Goal: Information Seeking & Learning: Find specific fact

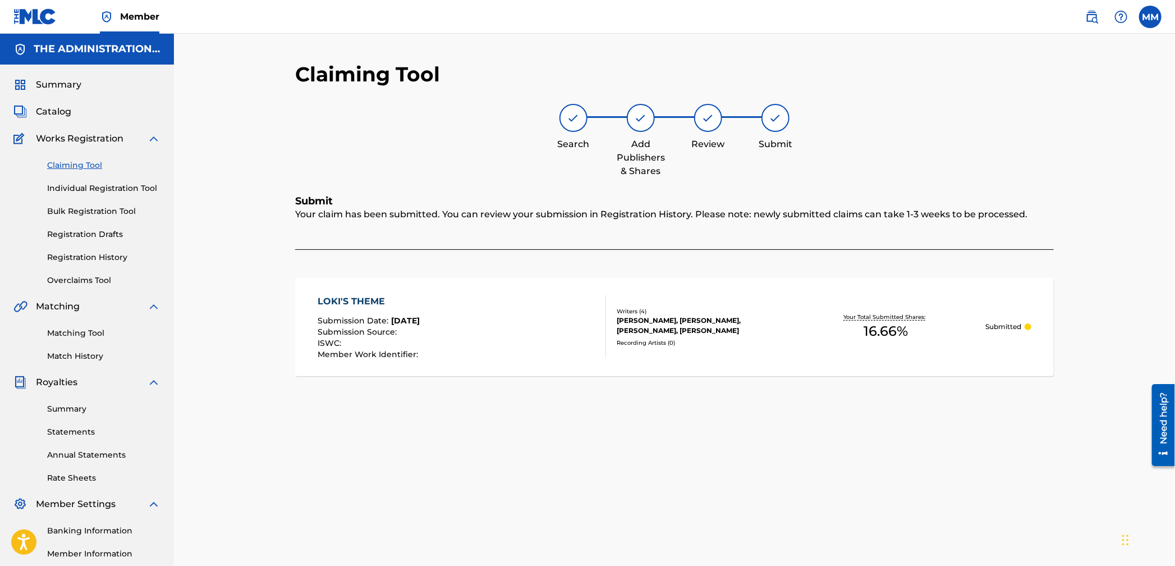
drag, startPoint x: 67, startPoint y: 99, endPoint x: 56, endPoint y: 109, distance: 15.5
click at [67, 99] on div "Summary Catalog Works Registration Claiming Tool Individual Registration Tool B…" at bounding box center [87, 353] width 174 height 577
drag, startPoint x: 55, startPoint y: 109, endPoint x: 61, endPoint y: 109, distance: 6.2
click at [55, 109] on span "Catalog" at bounding box center [53, 111] width 35 height 13
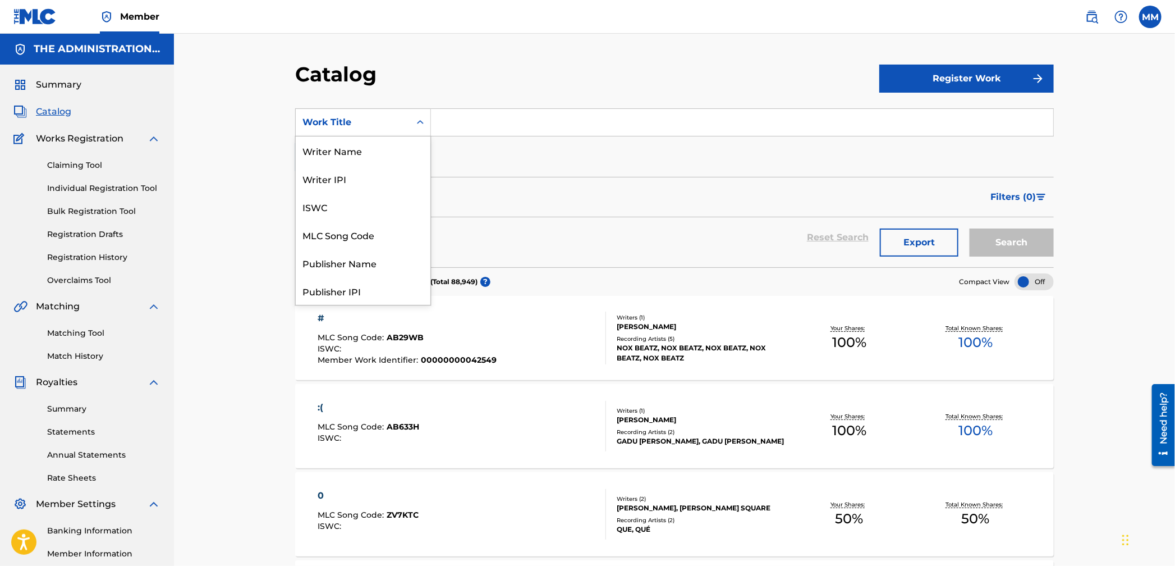
drag, startPoint x: 370, startPoint y: 125, endPoint x: 356, endPoint y: 154, distance: 32.4
click at [368, 126] on div "Work Title" at bounding box center [352, 122] width 101 height 13
drag, startPoint x: 342, startPoint y: 236, endPoint x: 420, endPoint y: 154, distance: 113.9
click at [341, 236] on div "MLC Song Code" at bounding box center [363, 235] width 135 height 28
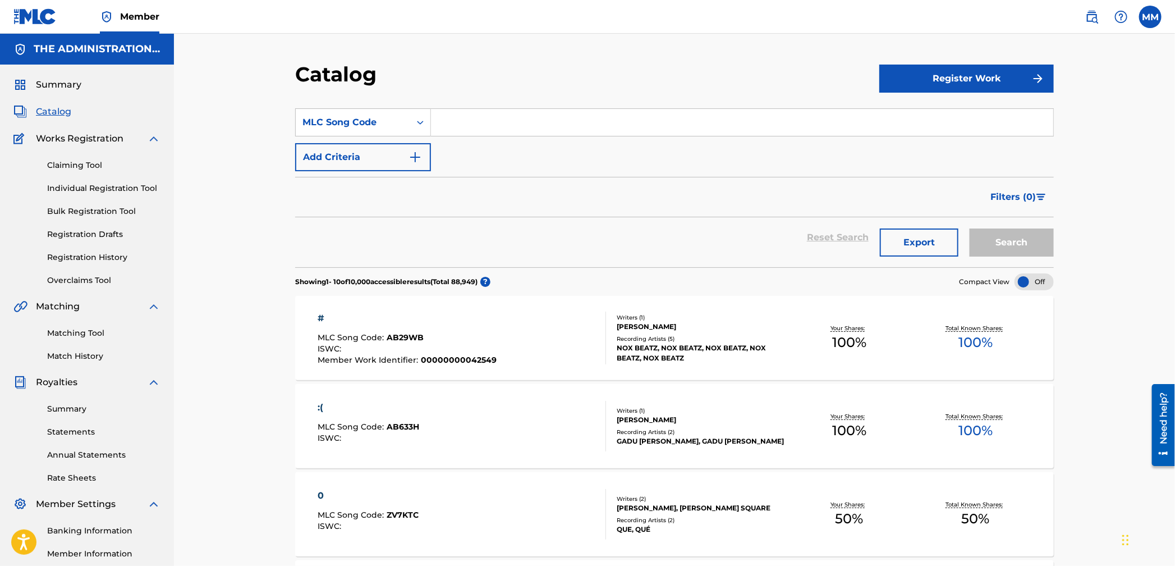
click at [455, 121] on input "Search Form" at bounding box center [742, 122] width 622 height 27
paste input "AB8OEG"
type input "AB8OEG"
click at [995, 255] on button "Search" at bounding box center [1012, 242] width 84 height 28
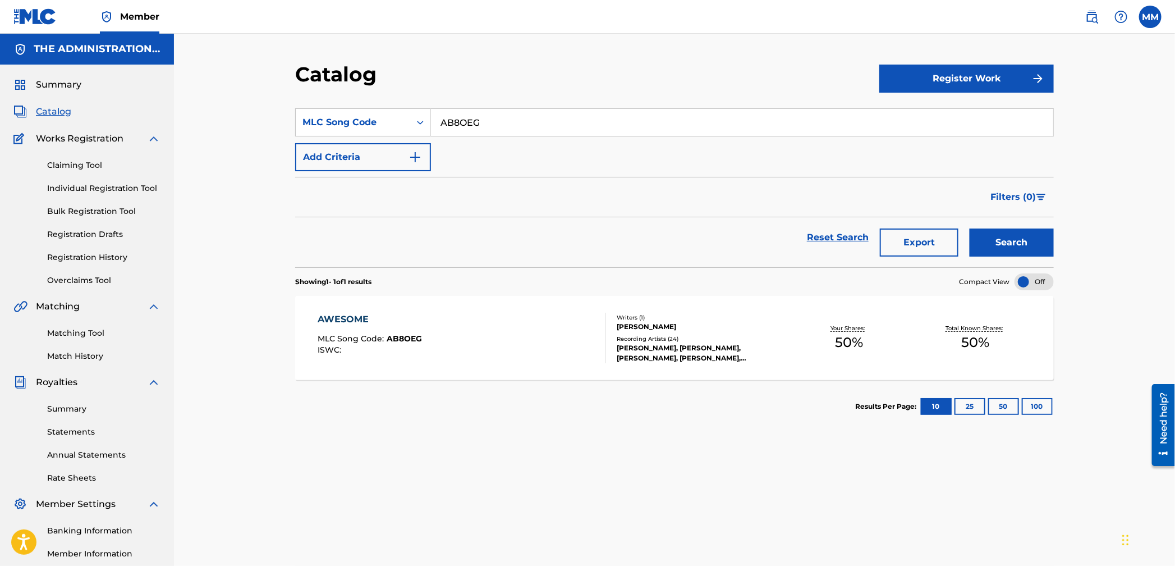
click at [501, 329] on div "AWESOME MLC Song Code : AB8OEG ISWC :" at bounding box center [462, 338] width 288 height 51
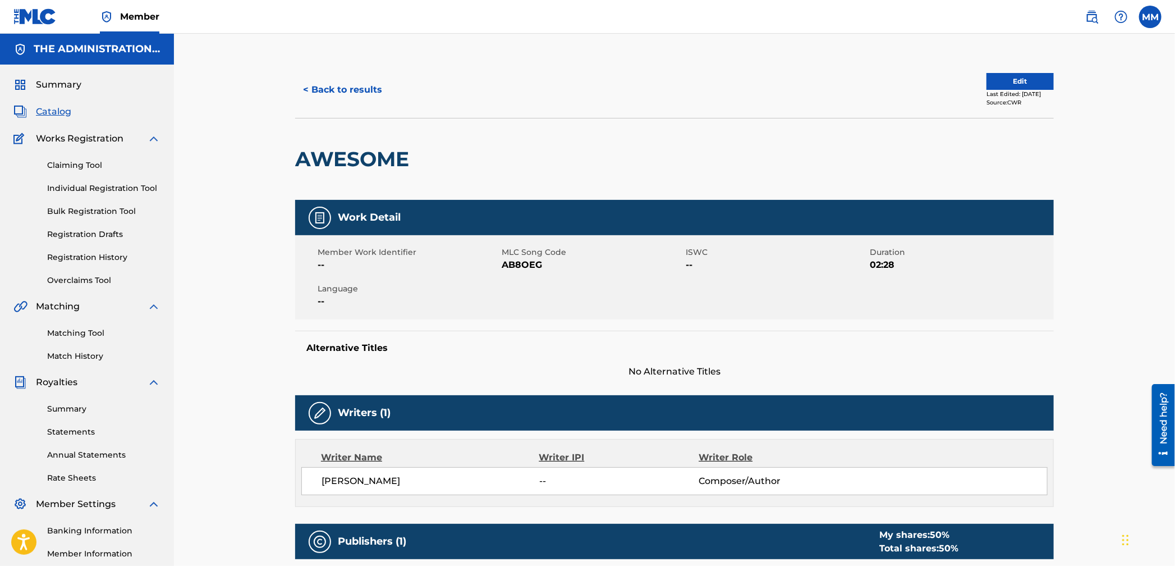
click at [322, 80] on button "< Back to results" at bounding box center [342, 90] width 95 height 28
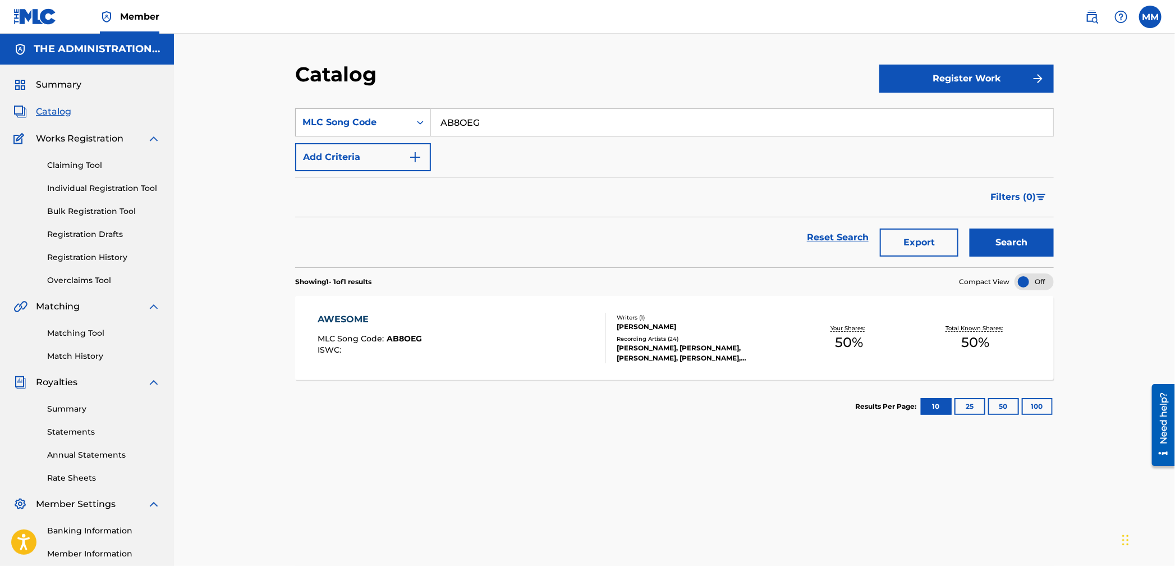
drag, startPoint x: 430, startPoint y: 117, endPoint x: 359, endPoint y: 109, distance: 71.1
click at [364, 106] on section "SearchWithCriteriabc594bbd-26b9-453e-aac6-5c303e2f1ad1 MLC Song Code AB8OEG Add…" at bounding box center [674, 181] width 759 height 172
paste input "CC6AMZ"
type input "CC6AMZ"
click at [1029, 244] on button "Search" at bounding box center [1012, 242] width 84 height 28
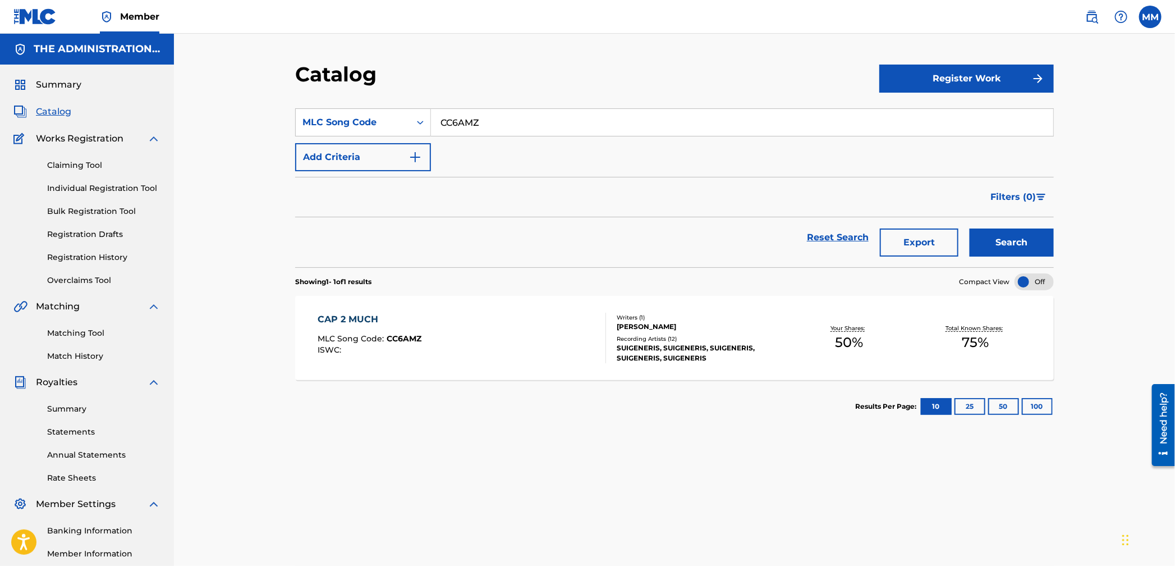
click at [480, 334] on div "CAP 2 MUCH MLC Song Code : CC6AMZ ISWC :" at bounding box center [462, 338] width 288 height 51
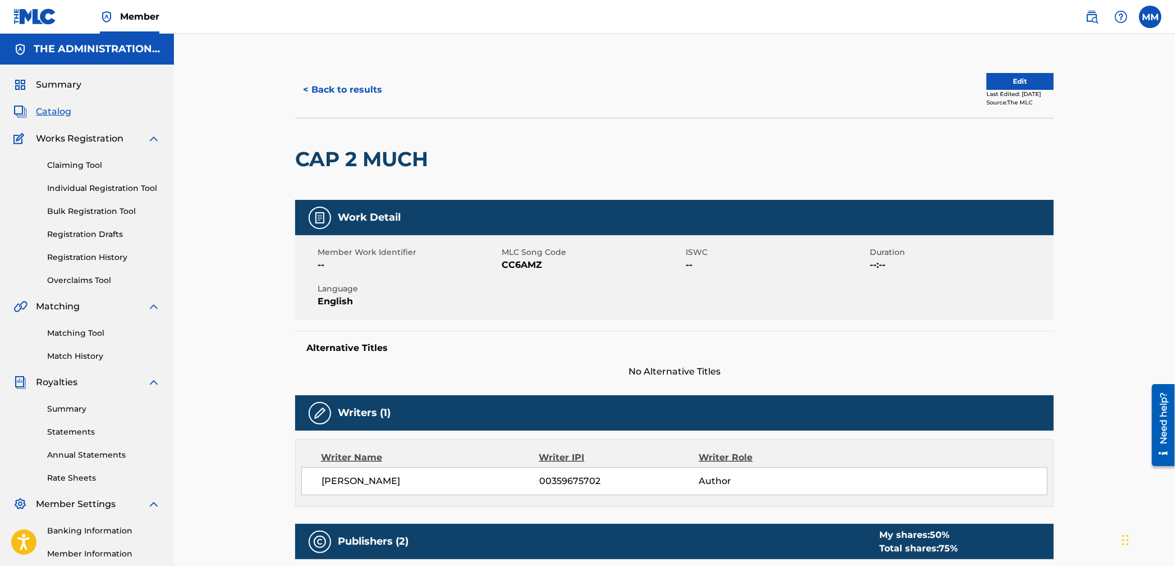
click at [338, 81] on button "< Back to results" at bounding box center [342, 90] width 95 height 28
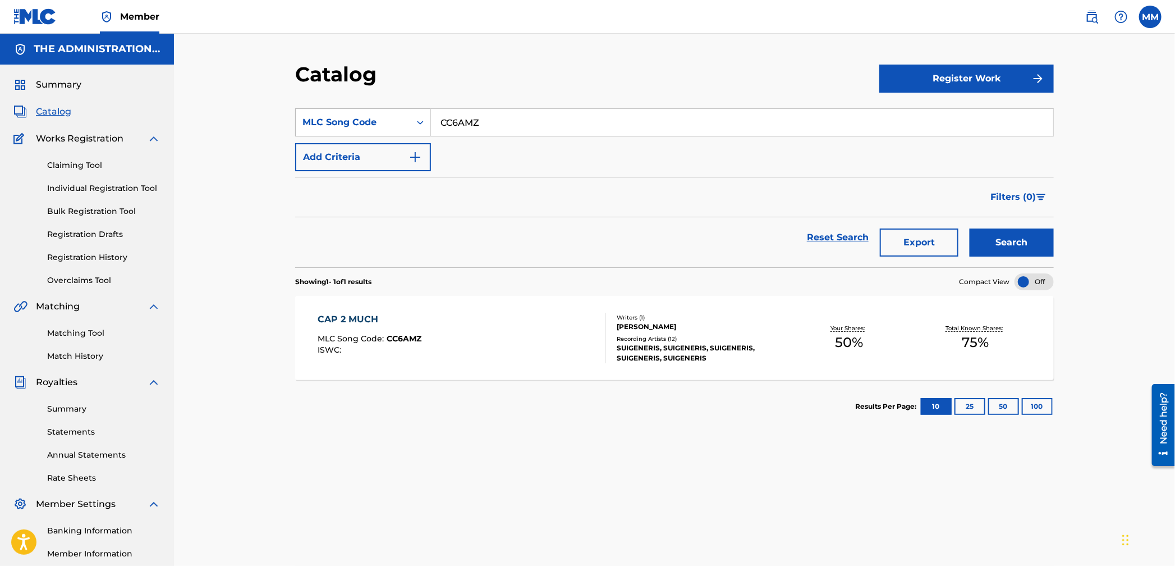
drag, startPoint x: 409, startPoint y: 119, endPoint x: 310, endPoint y: 113, distance: 99.5
click at [308, 108] on div "SearchWithCriteriabc594bbd-26b9-453e-aac6-5c303e2f1ad1 MLC Song Code CC6AMZ" at bounding box center [674, 122] width 759 height 28
paste input "I33DZP"
type input "I33DZP"
click at [973, 240] on button "Search" at bounding box center [1012, 242] width 84 height 28
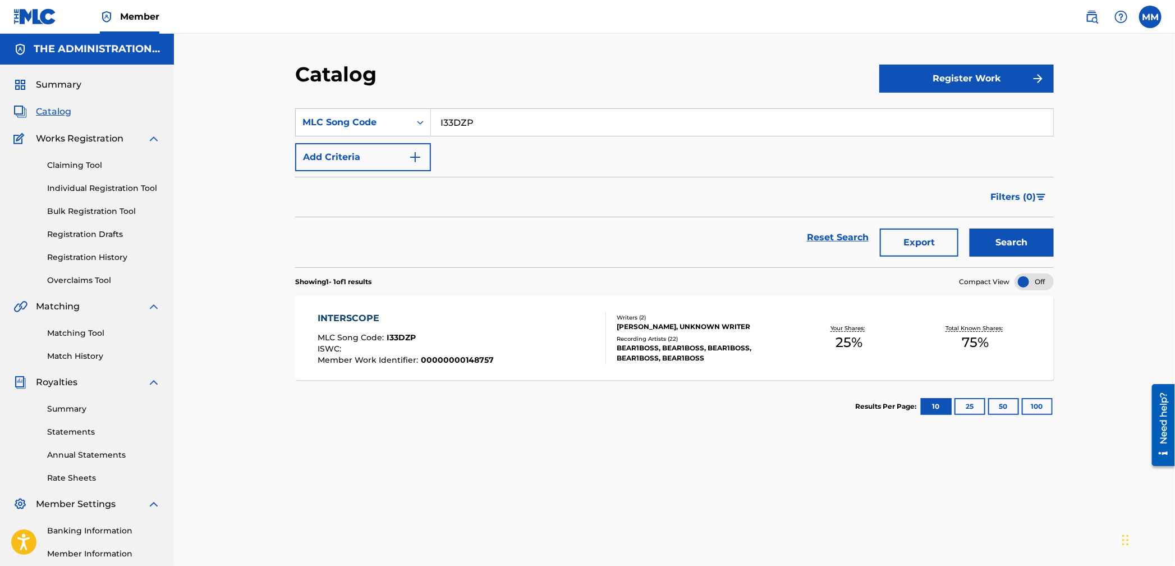
click at [512, 360] on div "INTERSCOPE MLC Song Code : I33DZP ISWC : Member Work Identifier : 00000000148757" at bounding box center [462, 337] width 288 height 53
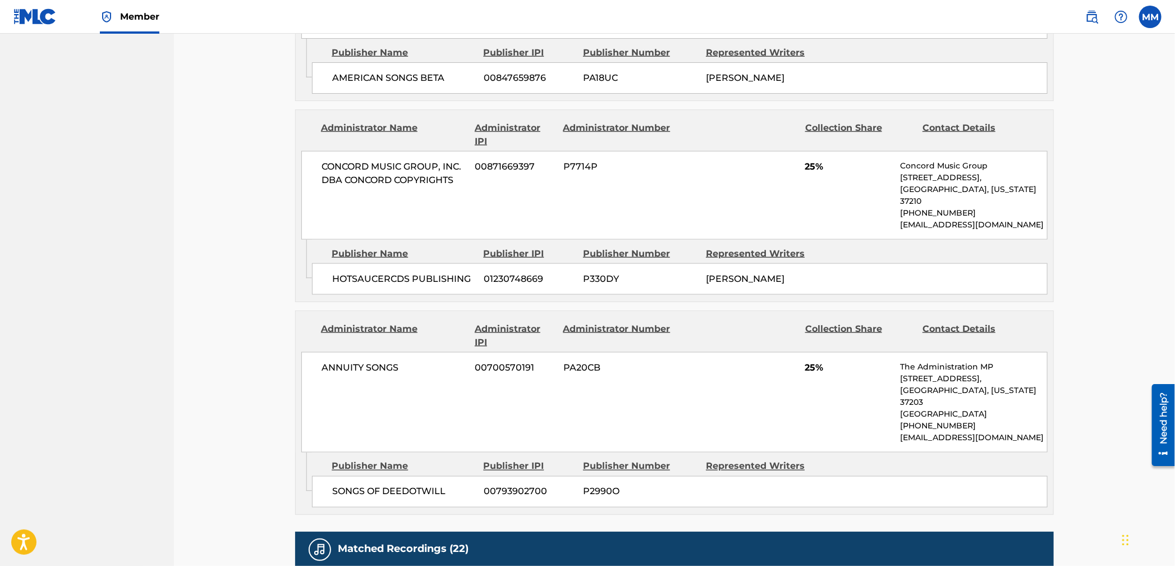
scroll to position [927, 0]
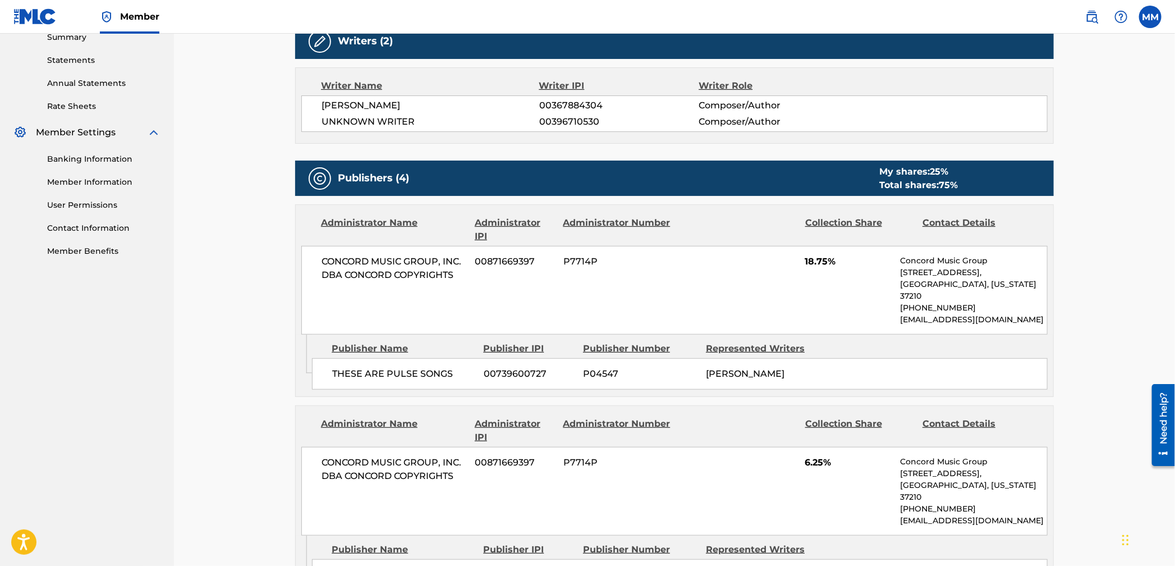
drag, startPoint x: 344, startPoint y: 114, endPoint x: 342, endPoint y: 108, distance: 5.9
click at [343, 112] on div "[PERSON_NAME] 00367884304 Composer/[PERSON_NAME] WRITER 00396710530 Composer/Au…" at bounding box center [674, 113] width 746 height 36
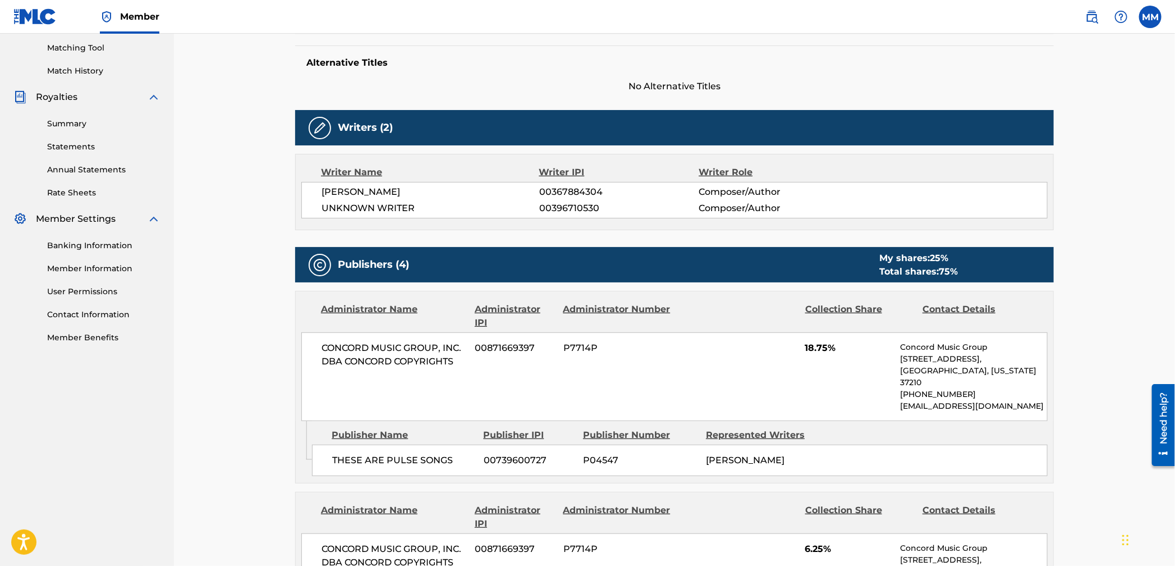
scroll to position [194, 0]
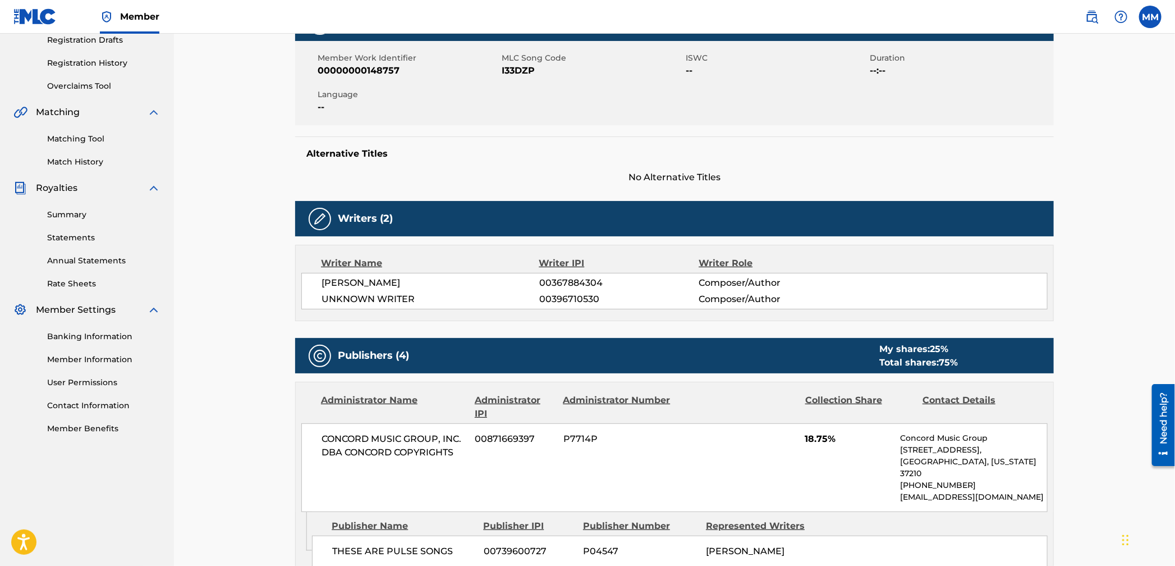
drag, startPoint x: 346, startPoint y: 117, endPoint x: 346, endPoint y: 92, distance: 24.7
click at [346, 117] on div "Member Work Identifier 00000000148757 MLC Song Code I33DZP ISWC -- Duration --:…" at bounding box center [674, 83] width 759 height 84
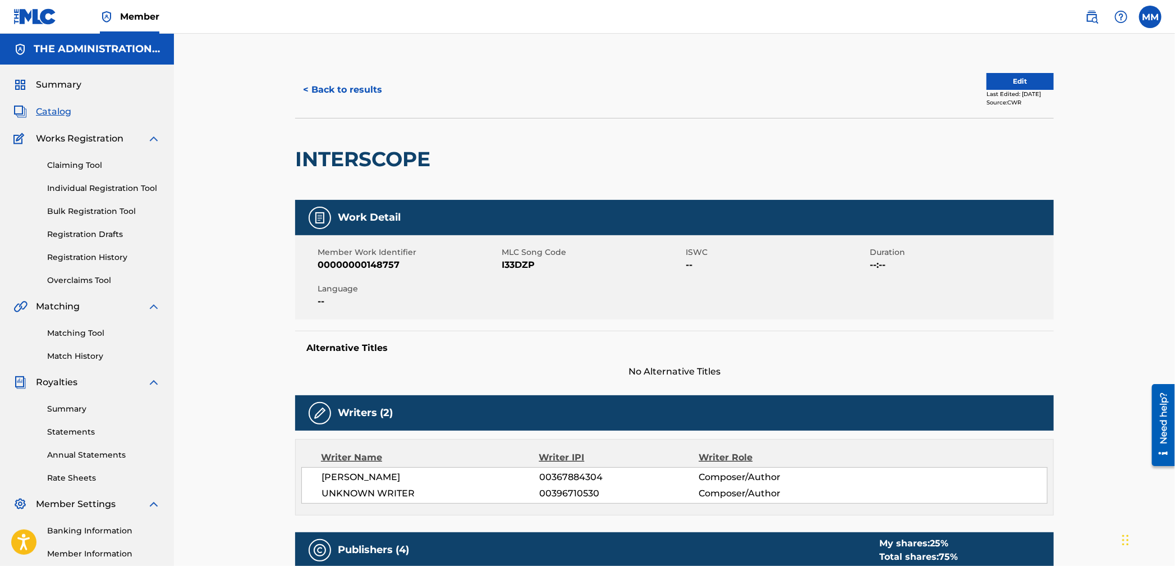
click at [343, 90] on button "< Back to results" at bounding box center [342, 90] width 95 height 28
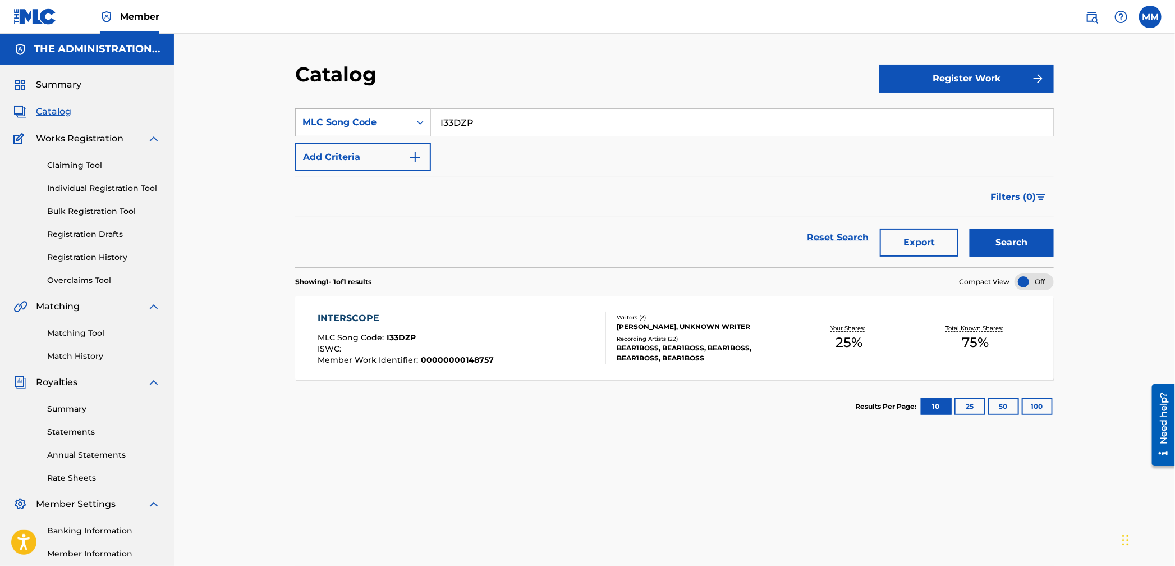
drag, startPoint x: 439, startPoint y: 118, endPoint x: 340, endPoint y: 122, distance: 100.0
click at [342, 117] on div "SearchWithCriteriabc594bbd-26b9-453e-aac6-5c303e2f1ad1 MLC Song Code I33DZP" at bounding box center [674, 122] width 759 height 28
paste input "LT682Z"
click at [994, 239] on button "Search" at bounding box center [1012, 242] width 84 height 28
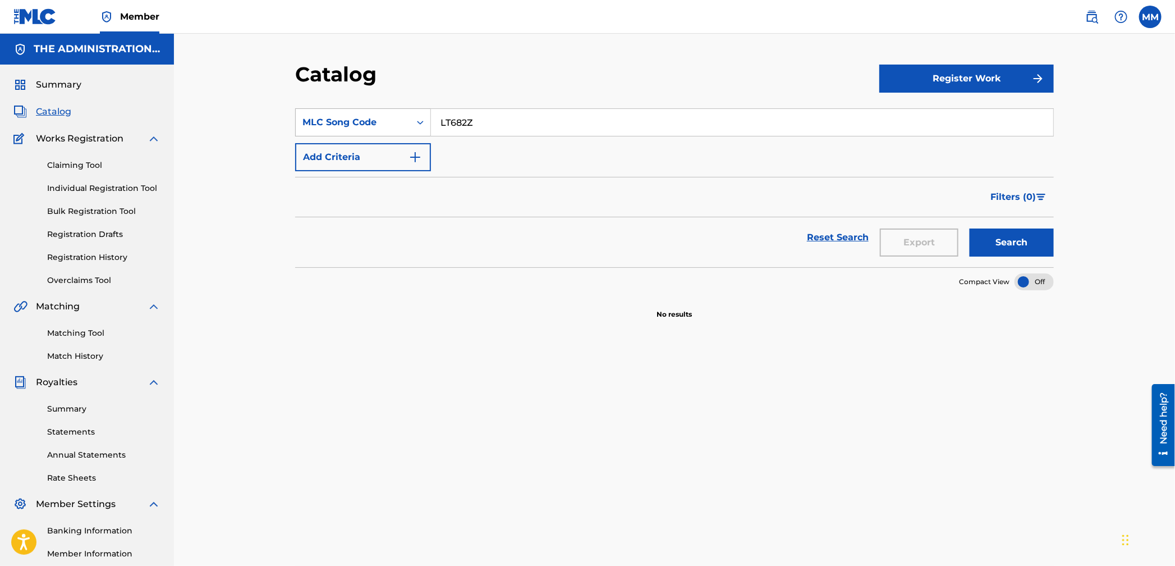
drag, startPoint x: 484, startPoint y: 123, endPoint x: 319, endPoint y: 109, distance: 165.5
click at [320, 109] on div "SearchWithCriteriabc594bbd-26b9-453e-aac6-5c303e2f1ad1 MLC Song Code LT682Z" at bounding box center [674, 122] width 759 height 28
paste input "PN7NXE"
type input "PN7NXE"
click at [997, 239] on button "Search" at bounding box center [1012, 242] width 84 height 28
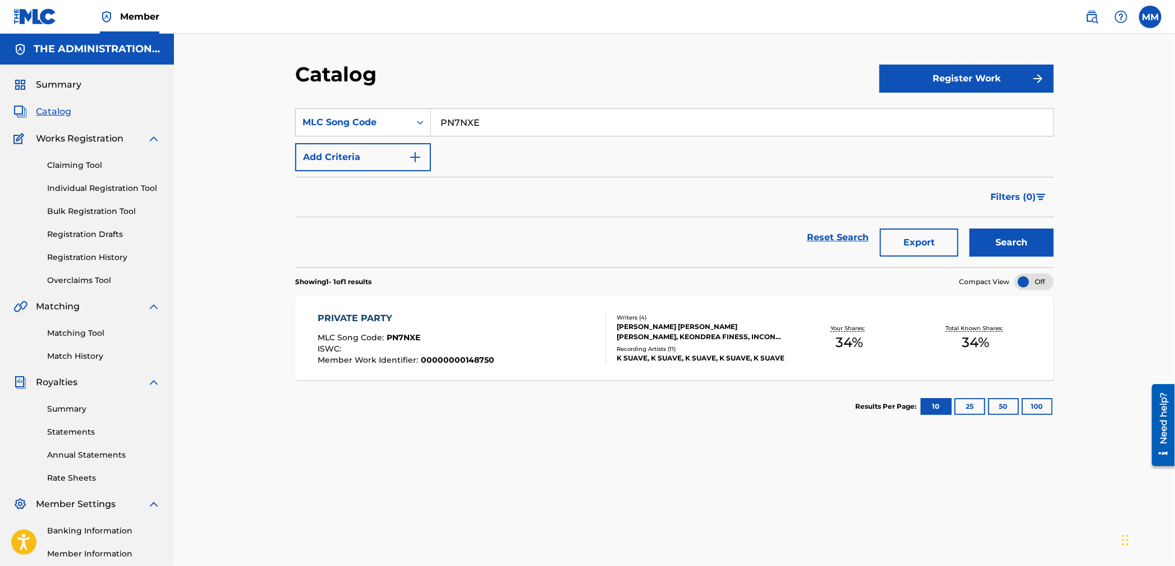
click at [510, 310] on div "PRIVATE PARTY MLC Song Code : PN7NXE ISWC : Member Work Identifier : 0000000014…" at bounding box center [674, 338] width 759 height 84
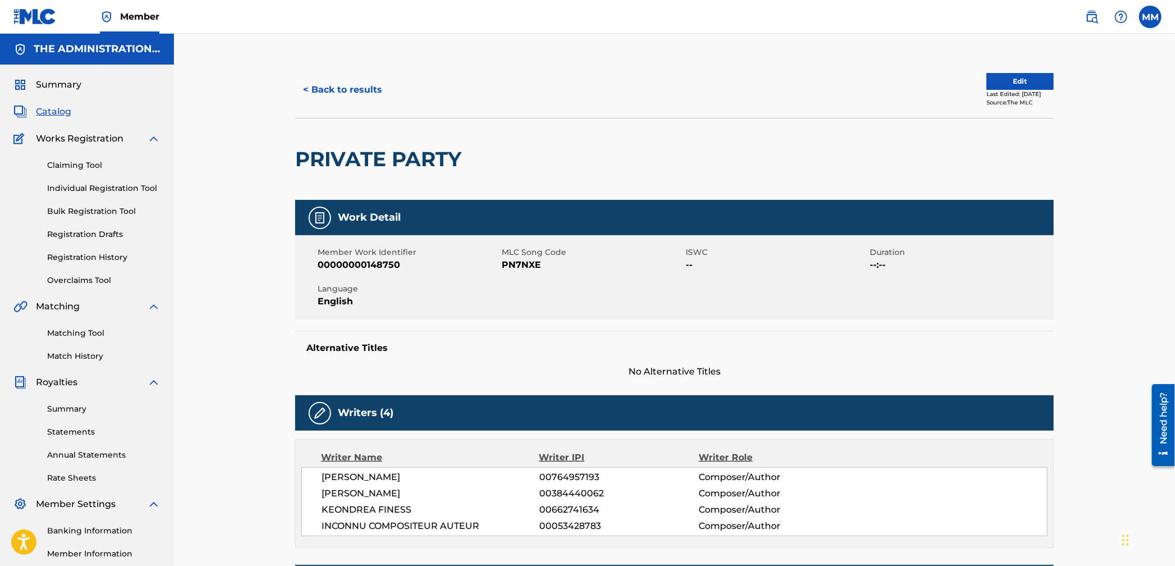
click at [354, 90] on button "< Back to results" at bounding box center [342, 90] width 95 height 28
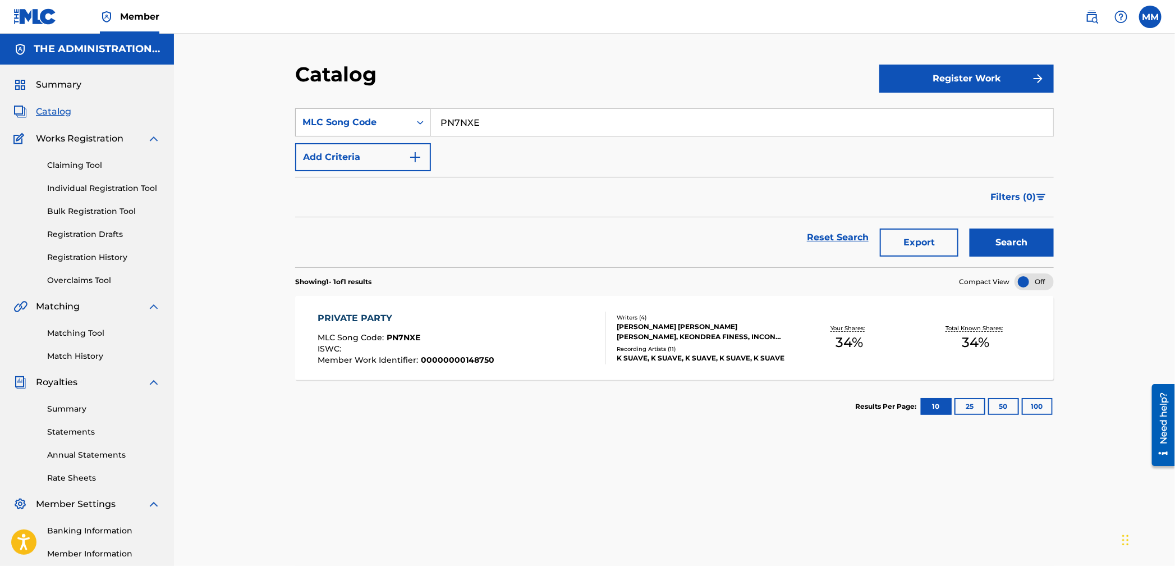
drag, startPoint x: 481, startPoint y: 127, endPoint x: 307, endPoint y: 107, distance: 175.1
click at [333, 108] on div "SearchWithCriteriabc594bbd-26b9-453e-aac6-5c303e2f1ad1 MLC Song Code PN7NXE" at bounding box center [674, 122] width 759 height 28
paste input "WB0I2B"
type input "WB0I2B"
click at [1052, 257] on div "Search" at bounding box center [1009, 237] width 90 height 40
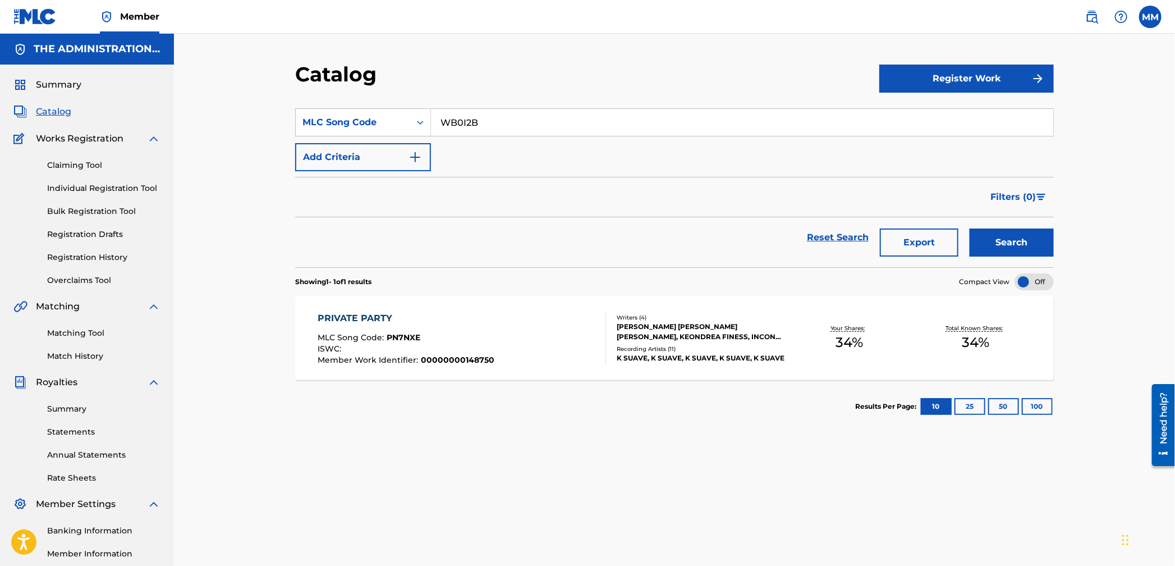
click at [1042, 253] on button "Search" at bounding box center [1012, 242] width 84 height 28
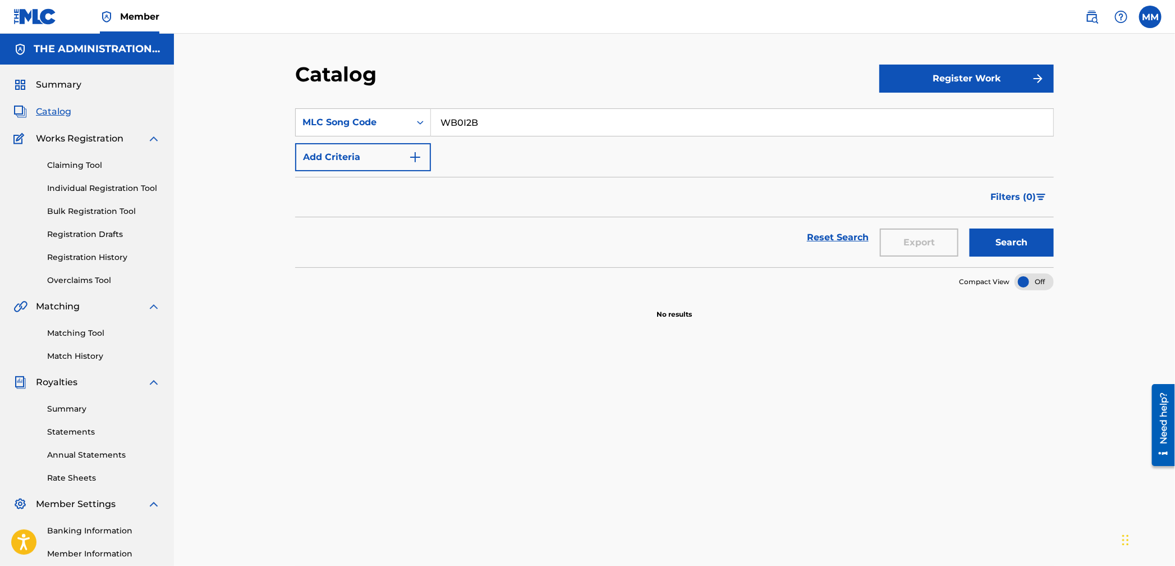
click at [1089, 13] on img at bounding box center [1091, 16] width 13 height 13
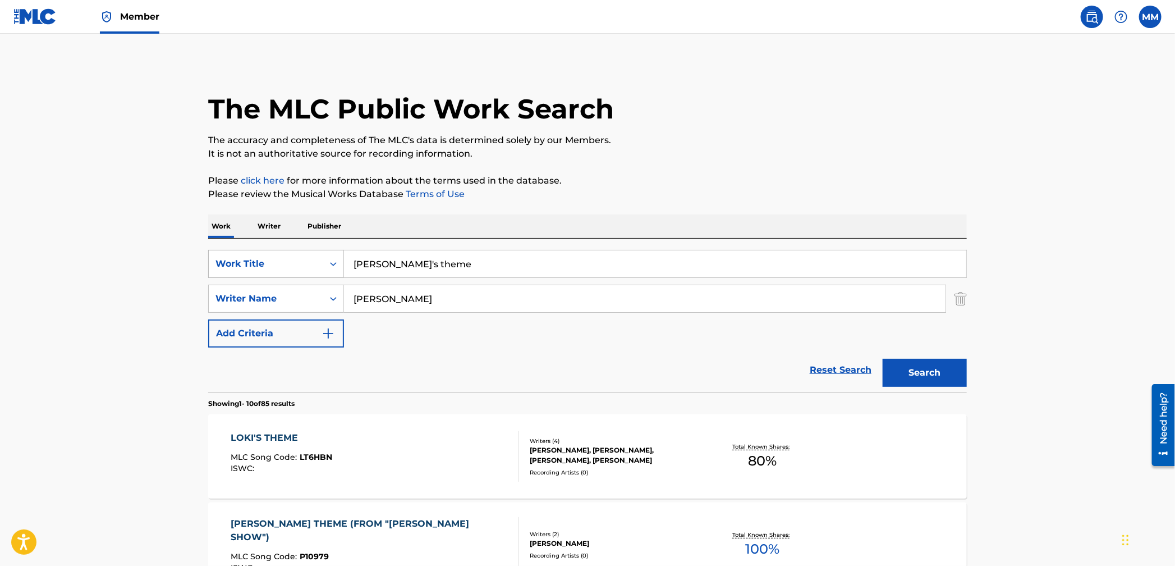
click at [258, 259] on div "Work Title" at bounding box center [265, 263] width 101 height 13
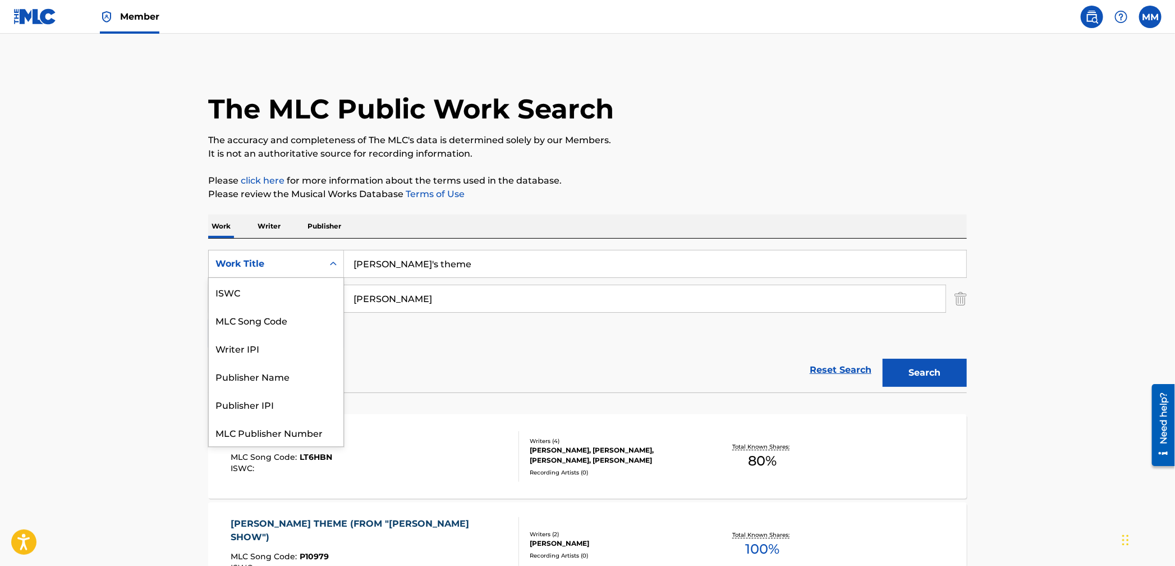
scroll to position [28, 0]
click at [256, 290] on div "MLC Song Code" at bounding box center [276, 292] width 135 height 28
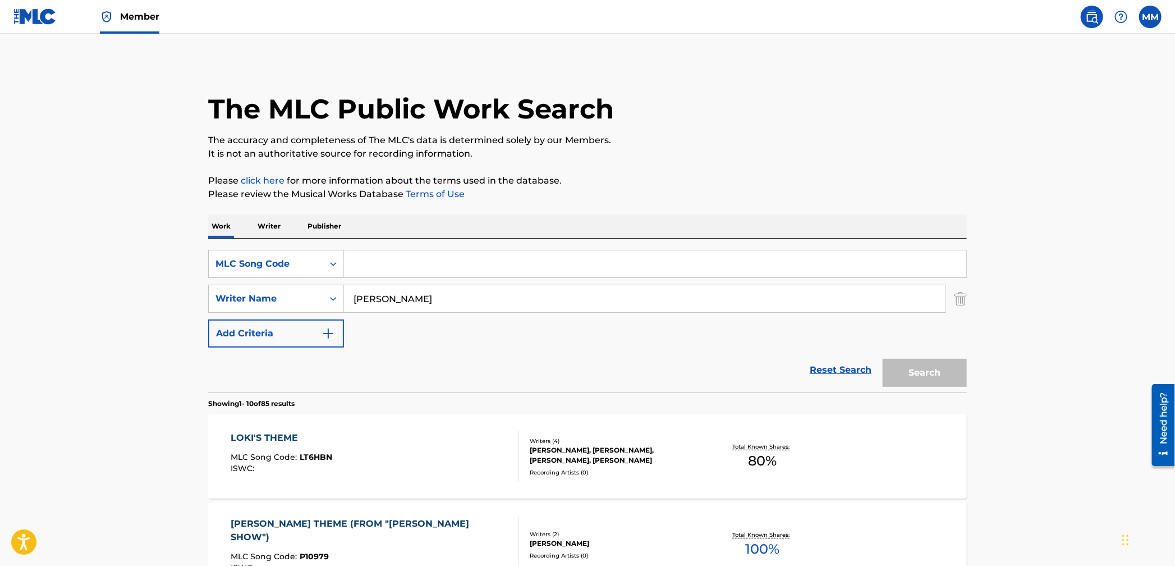
click at [962, 301] on img "Search Form" at bounding box center [961, 299] width 12 height 28
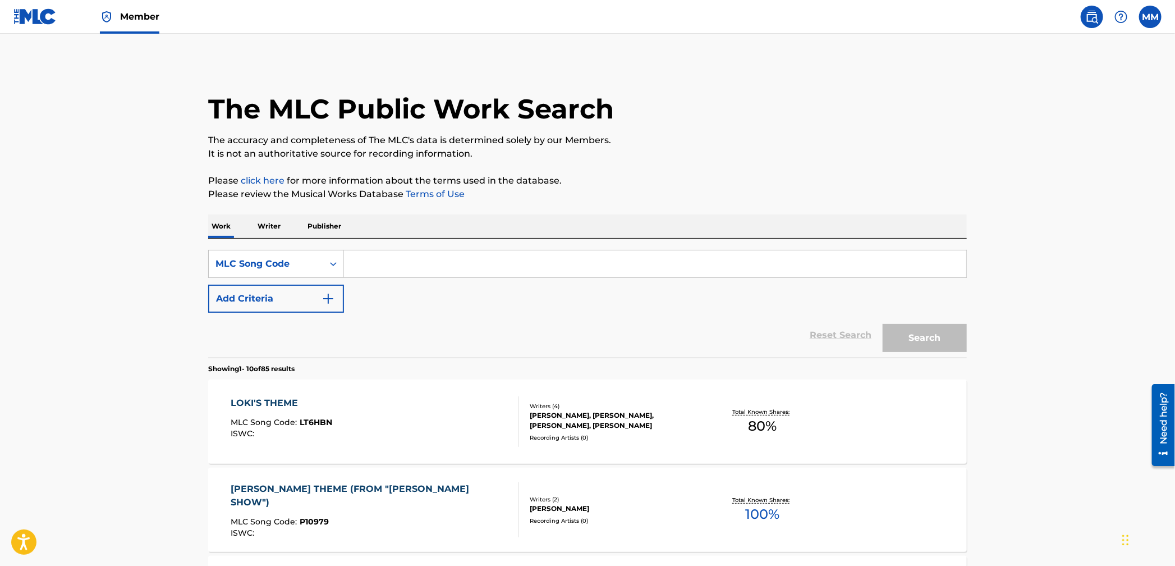
drag, startPoint x: 489, startPoint y: 273, endPoint x: 548, endPoint y: 281, distance: 59.5
click at [489, 273] on input "Search Form" at bounding box center [655, 263] width 622 height 27
paste input "WB0I2B"
type input "WB0I2B"
click at [895, 333] on button "Search" at bounding box center [925, 338] width 84 height 28
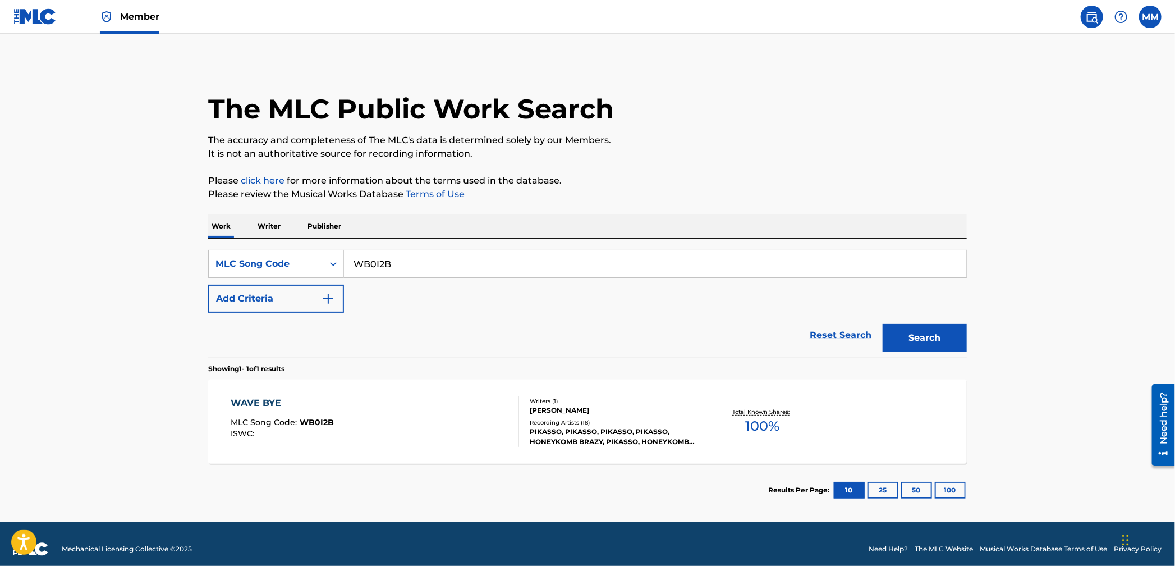
click at [358, 410] on div "WAVE BYE MLC Song Code : WB0I2B ISWC :" at bounding box center [375, 421] width 288 height 51
